Goal: Information Seeking & Learning: Learn about a topic

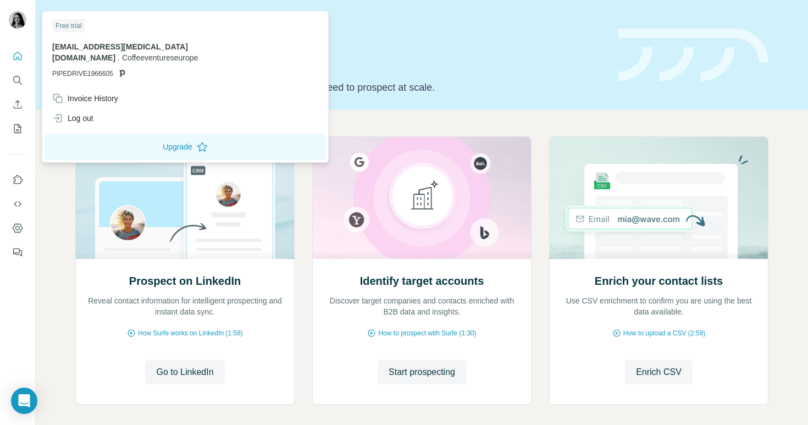
click at [22, 34] on div at bounding box center [19, 21] width 32 height 36
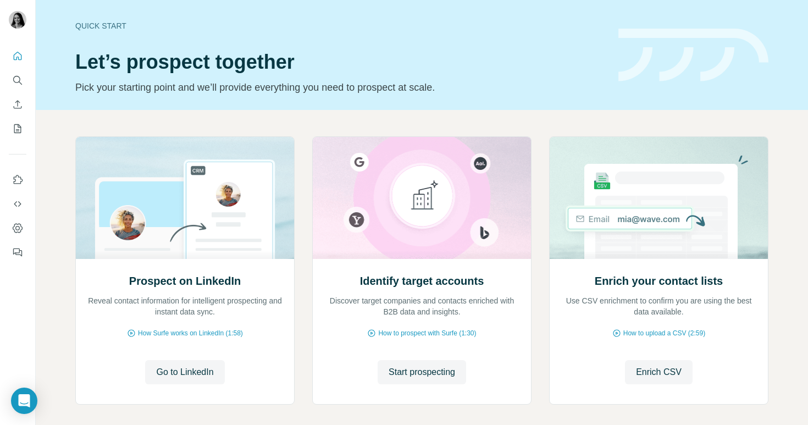
click at [22, 23] on img at bounding box center [18, 20] width 18 height 18
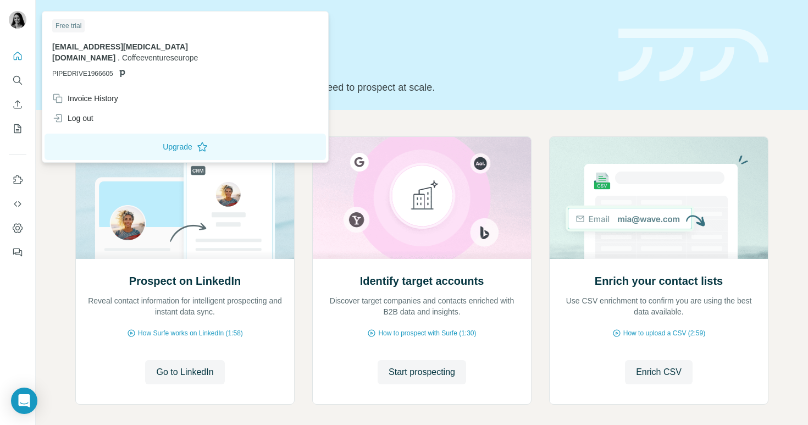
click at [22, 23] on img at bounding box center [18, 20] width 18 height 18
click at [76, 36] on div "Free trial nwiss@allegra.co.uk . Coffeeventureseurope PIPEDRIVE1966605" at bounding box center [186, 51] width 282 height 75
click at [76, 47] on span "[EMAIL_ADDRESS][MEDICAL_DATA][DOMAIN_NAME]" at bounding box center [120, 52] width 136 height 20
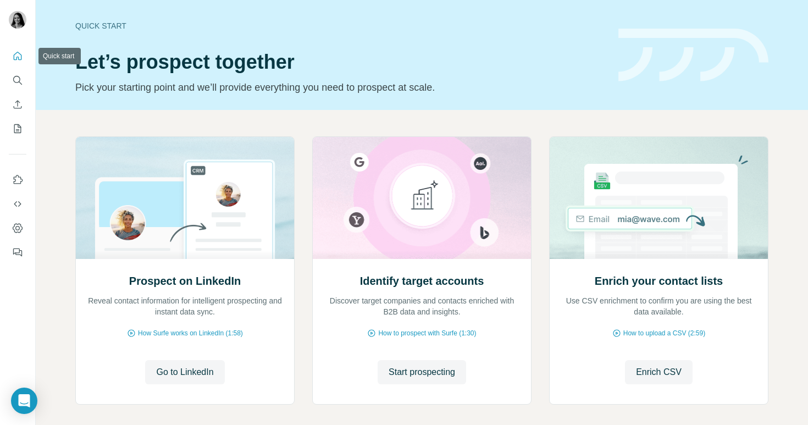
click at [15, 58] on icon "Quick start" at bounding box center [17, 56] width 11 height 11
click at [14, 60] on icon "Quick start" at bounding box center [17, 56] width 11 height 11
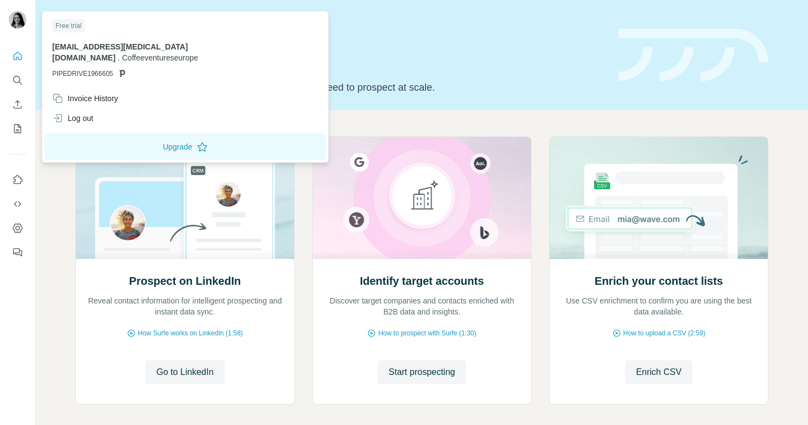
click at [16, 23] on img at bounding box center [18, 20] width 18 height 18
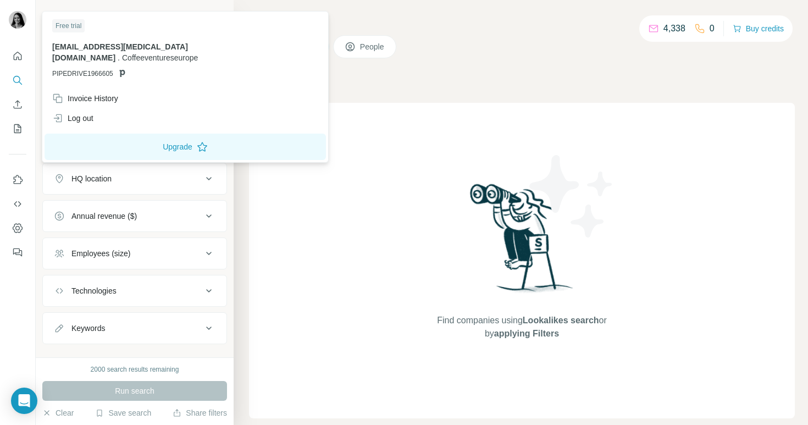
click at [9, 26] on div at bounding box center [18, 21] width 18 height 20
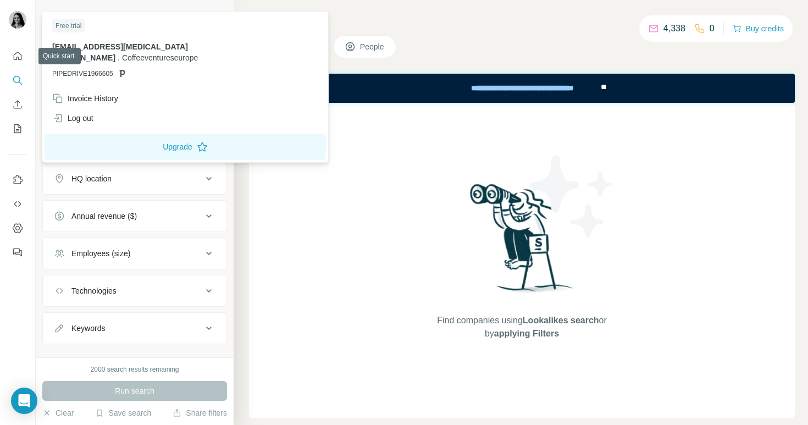
click at [19, 69] on nav at bounding box center [18, 92] width 18 height 92
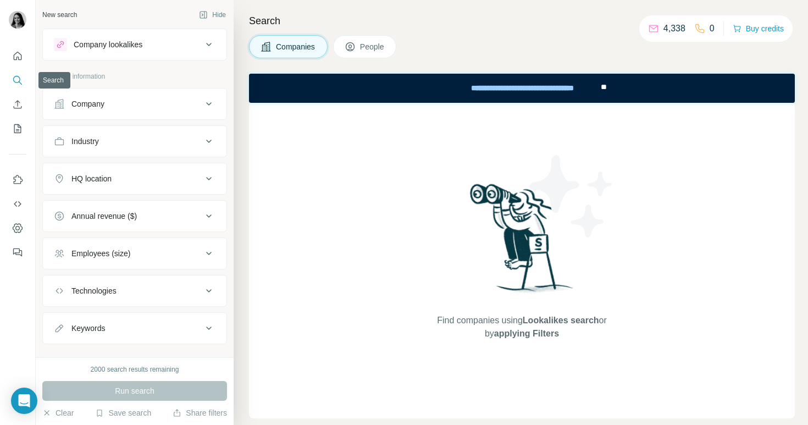
click at [20, 76] on icon "Search" at bounding box center [17, 80] width 11 height 11
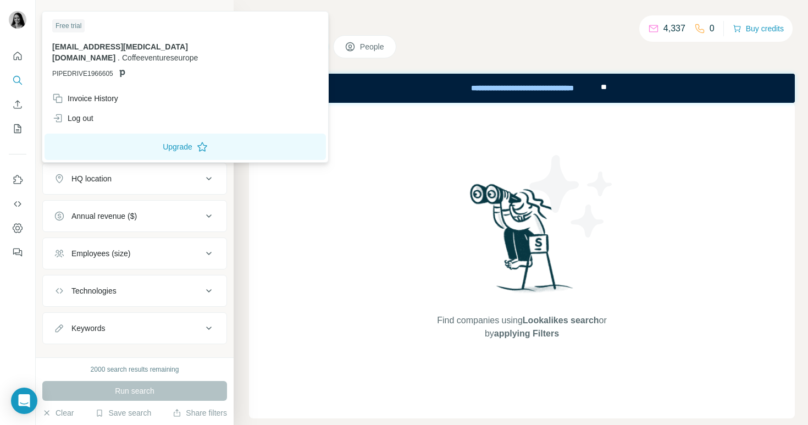
click at [26, 31] on div at bounding box center [19, 21] width 32 height 36
click at [25, 27] on div at bounding box center [18, 21] width 18 height 20
click at [73, 32] on div "Free trial" at bounding box center [68, 25] width 32 height 13
click at [73, 29] on div "Free trial" at bounding box center [68, 25] width 32 height 13
click at [17, 62] on button "Quick start" at bounding box center [18, 56] width 18 height 20
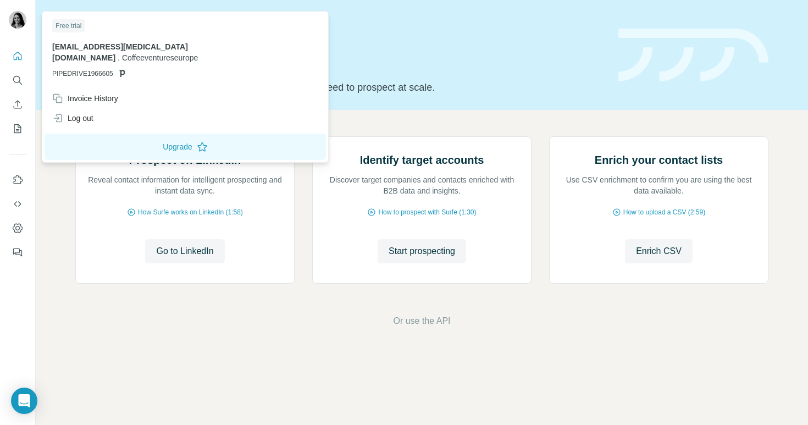
click at [13, 28] on div at bounding box center [18, 21] width 18 height 20
click at [21, 13] on img at bounding box center [18, 20] width 18 height 18
click at [19, 18] on img at bounding box center [18, 20] width 18 height 18
click at [18, 56] on icon "Quick start" at bounding box center [17, 56] width 11 height 11
click at [15, 23] on img at bounding box center [18, 20] width 18 height 18
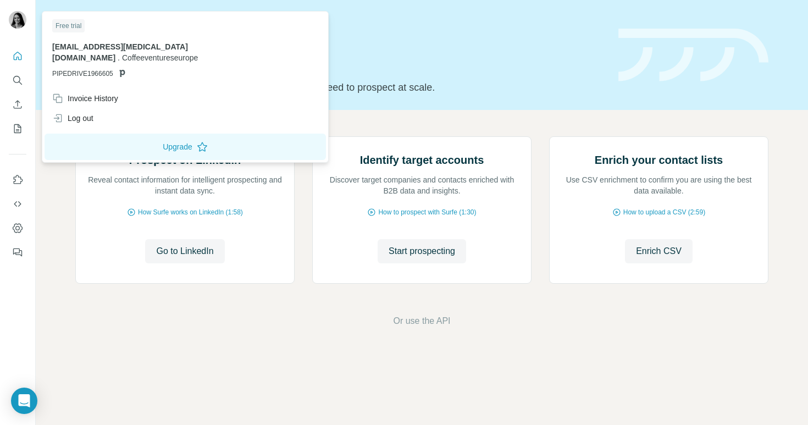
click at [15, 23] on img at bounding box center [18, 20] width 18 height 18
click at [19, 96] on button "Enrich CSV" at bounding box center [18, 105] width 18 height 20
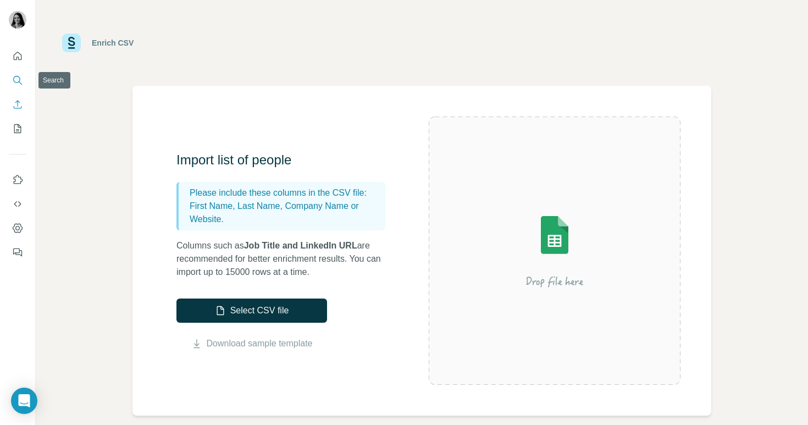
click at [15, 78] on icon "Search" at bounding box center [17, 80] width 11 height 11
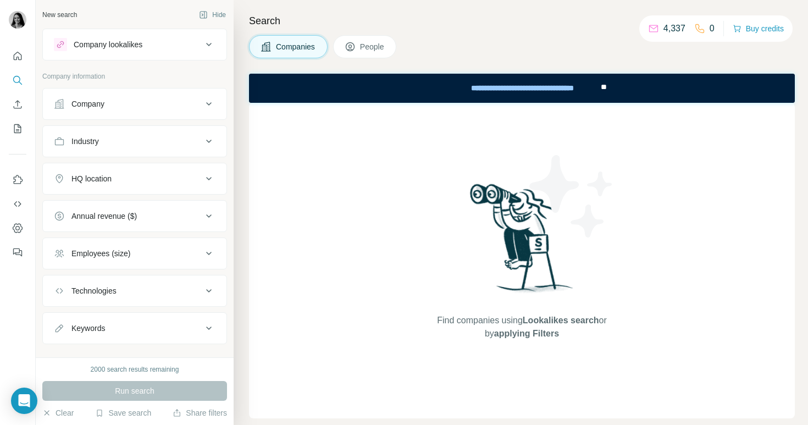
click at [133, 105] on div "Company" at bounding box center [128, 103] width 148 height 11
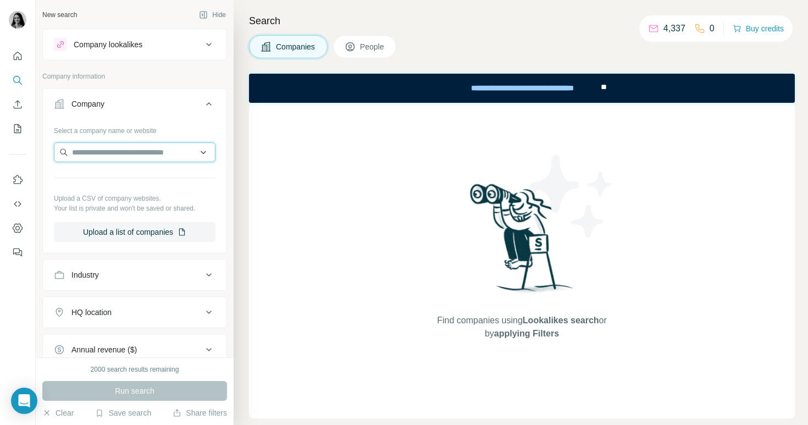
click at [122, 152] on input "text" at bounding box center [135, 152] width 162 height 20
type input "****"
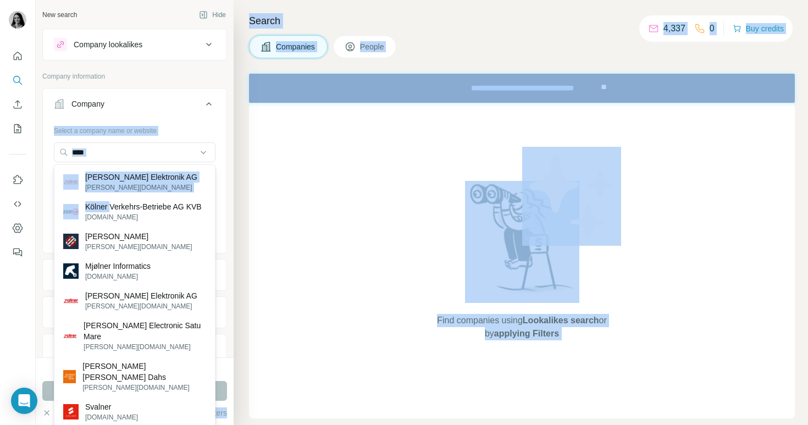
drag, startPoint x: 112, startPoint y: 205, endPoint x: 126, endPoint y: 113, distance: 93.0
click at [126, 113] on body "New search Hide Company lookalikes Company information Company Select a company…" at bounding box center [404, 212] width 808 height 425
click at [186, 92] on button "Company" at bounding box center [135, 106] width 184 height 31
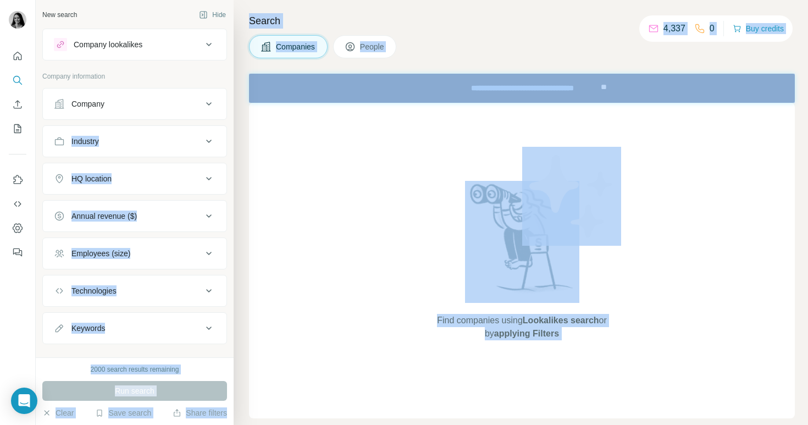
click at [168, 110] on button "Company" at bounding box center [135, 104] width 184 height 26
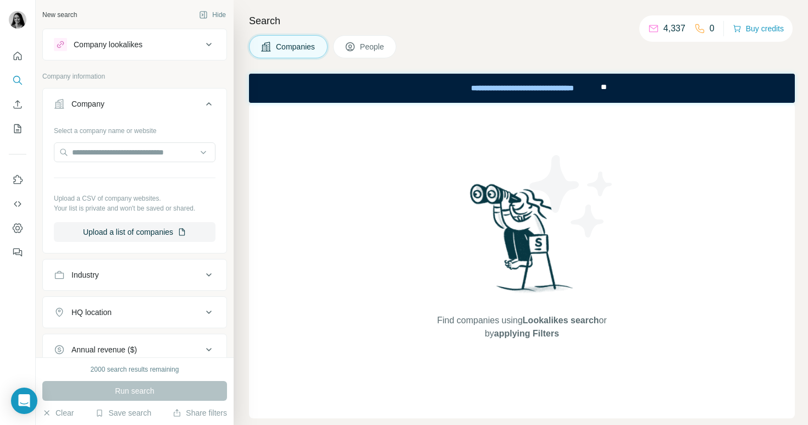
click at [262, 178] on div "Find companies using Lookalikes search or by applying Filters" at bounding box center [522, 261] width 546 height 316
click at [188, 108] on div "Company" at bounding box center [128, 103] width 148 height 11
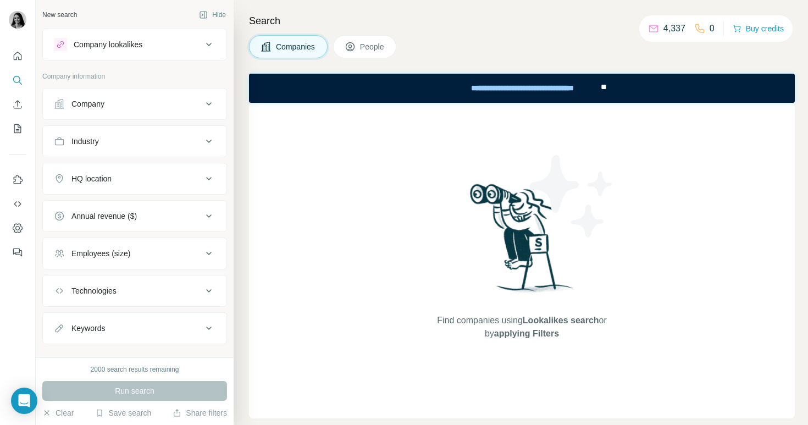
click at [162, 109] on button "Company" at bounding box center [135, 104] width 184 height 26
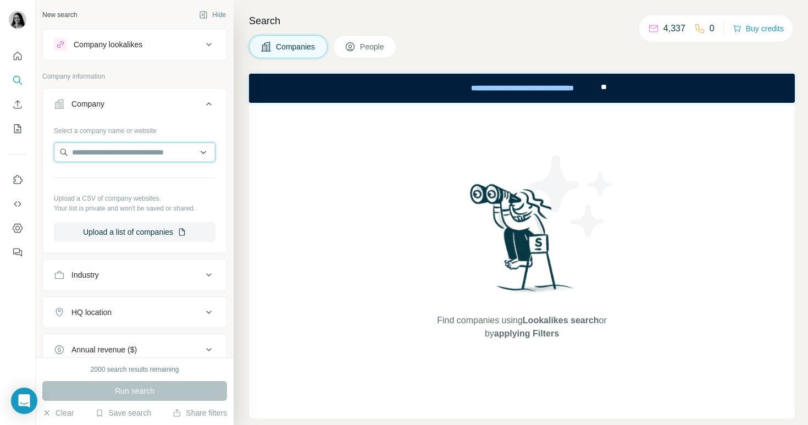
click at [133, 156] on input "text" at bounding box center [135, 152] width 162 height 20
type input "**********"
drag, startPoint x: 181, startPoint y: 156, endPoint x: 70, endPoint y: 148, distance: 110.8
click at [70, 148] on input "**********" at bounding box center [135, 152] width 162 height 20
paste input "**********"
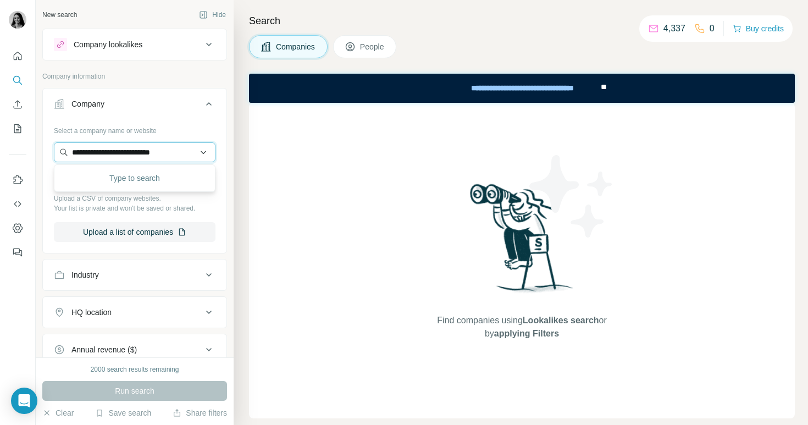
type input "**********"
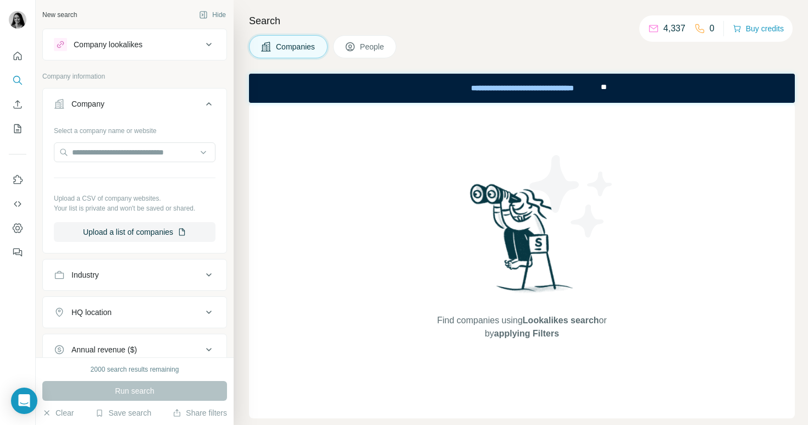
click at [130, 90] on div "Company Select a company name or website Upload a CSV of company websites. Your…" at bounding box center [134, 171] width 185 height 166
click at [144, 269] on div "Industry" at bounding box center [128, 274] width 148 height 11
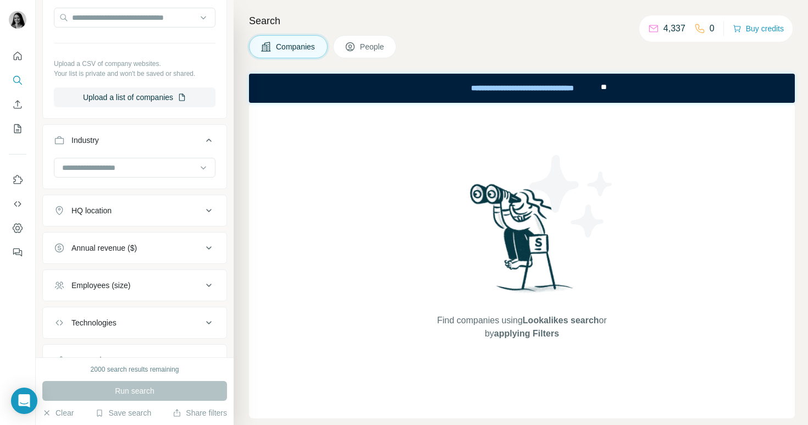
scroll to position [184, 0]
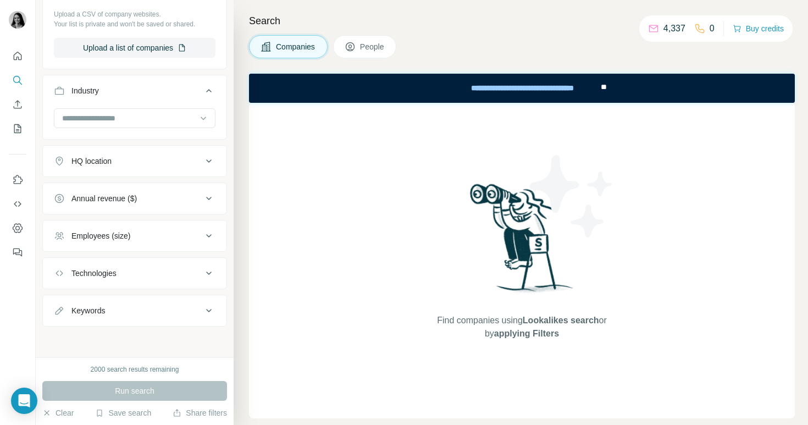
click at [133, 374] on div "2000 search results remaining Run search Clear Save search Share filters" at bounding box center [135, 391] width 198 height 68
click at [137, 363] on div "2000 search results remaining Run search Clear Save search Share filters" at bounding box center [135, 391] width 198 height 68
click at [676, 19] on div "4,337 0 Buy credits" at bounding box center [716, 28] width 153 height 26
click at [664, 26] on p "4,337" at bounding box center [675, 28] width 22 height 13
click at [648, 26] on icon at bounding box center [653, 28] width 11 height 11
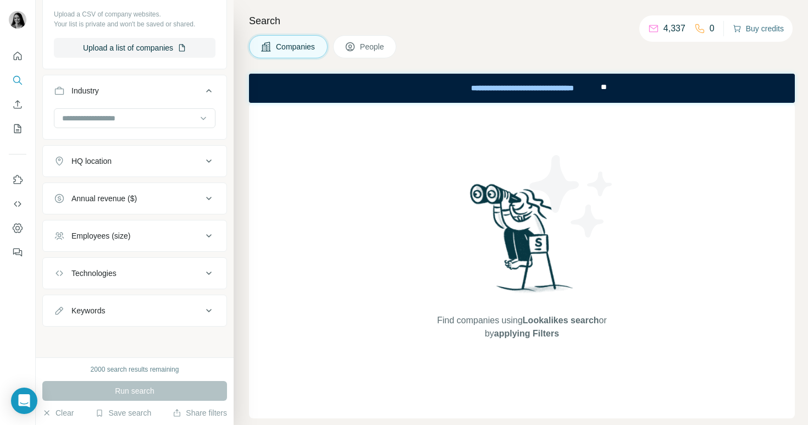
click at [776, 34] on button "Buy credits" at bounding box center [758, 28] width 51 height 15
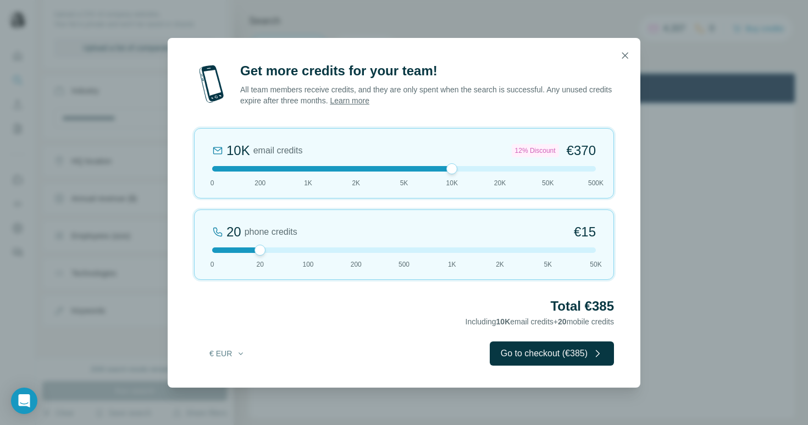
drag, startPoint x: 263, startPoint y: 169, endPoint x: 448, endPoint y: 169, distance: 184.8
click at [448, 169] on div at bounding box center [452, 168] width 11 height 11
click at [262, 163] on div "10K email credits 12% Discount €370 0 200 1K 2K 5K 10K 20K 50K 500K" at bounding box center [404, 163] width 420 height 70
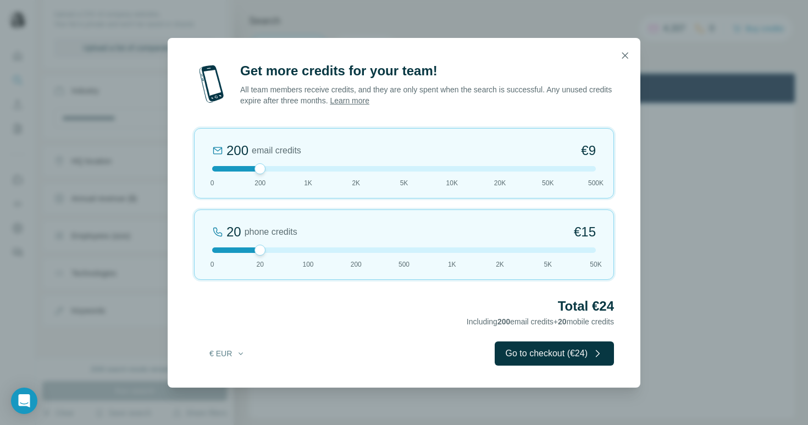
click at [224, 168] on div at bounding box center [404, 168] width 384 height 5
click at [261, 169] on div at bounding box center [404, 168] width 384 height 5
click at [203, 174] on div "200 email credits €9 0 200 1K 2K 5K 10K 20K 50K 500K" at bounding box center [404, 163] width 420 height 70
click at [217, 251] on div at bounding box center [404, 249] width 384 height 5
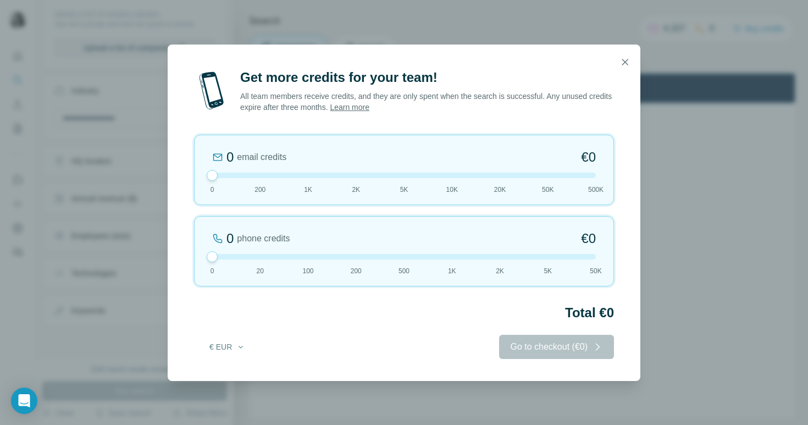
click at [335, 188] on div "0 email credits €0 0 200 1K 2K 5K 10K 20K 50K 500K" at bounding box center [404, 170] width 420 height 70
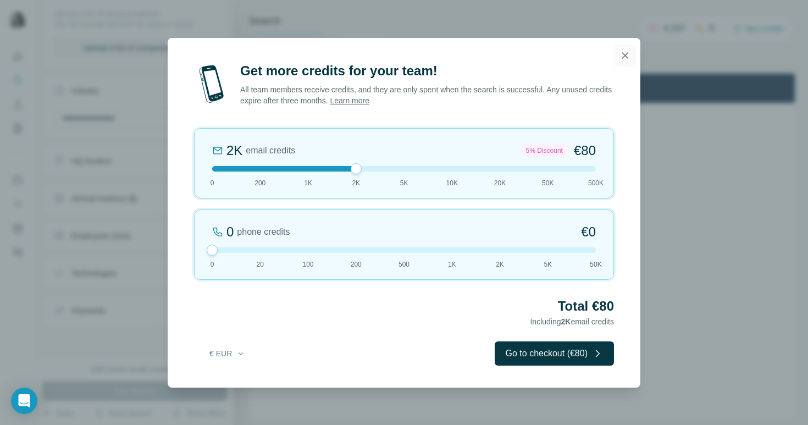
click at [619, 60] on button "button" at bounding box center [625, 56] width 22 height 22
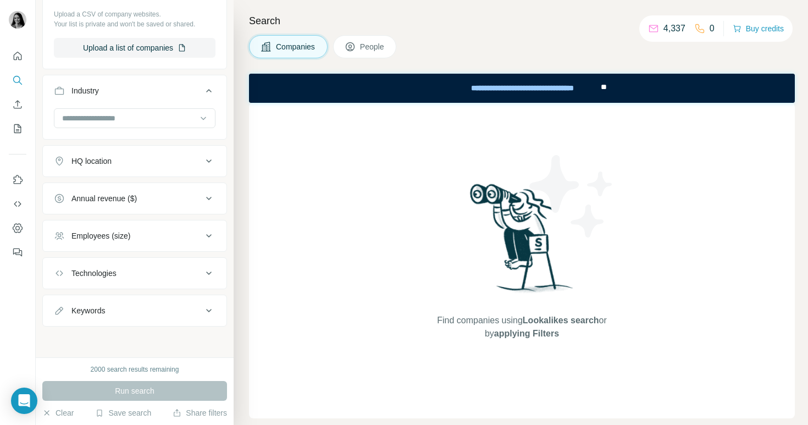
click at [652, 29] on icon at bounding box center [653, 28] width 9 height 7
click at [698, 26] on icon at bounding box center [700, 28] width 11 height 11
click at [710, 27] on p "0" at bounding box center [712, 28] width 5 height 13
click at [414, 45] on div "Companies People" at bounding box center [522, 46] width 546 height 23
click at [379, 54] on button "People" at bounding box center [365, 46] width 64 height 23
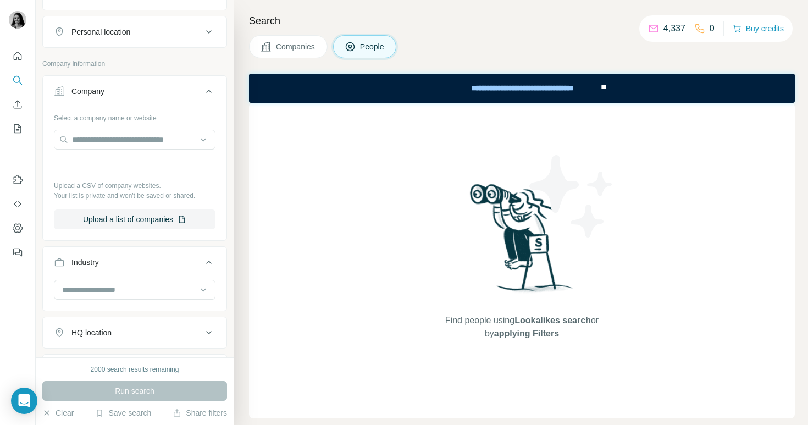
click at [309, 40] on button "Companies" at bounding box center [288, 46] width 79 height 23
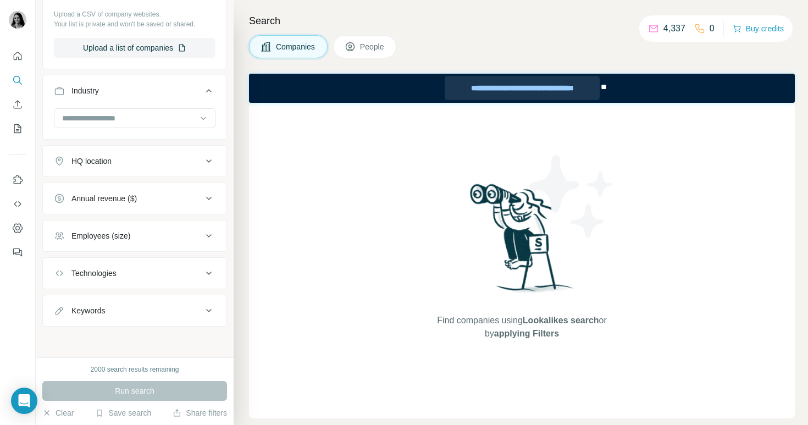
click at [500, 88] on div "**********" at bounding box center [522, 88] width 155 height 24
